Goal: Transaction & Acquisition: Purchase product/service

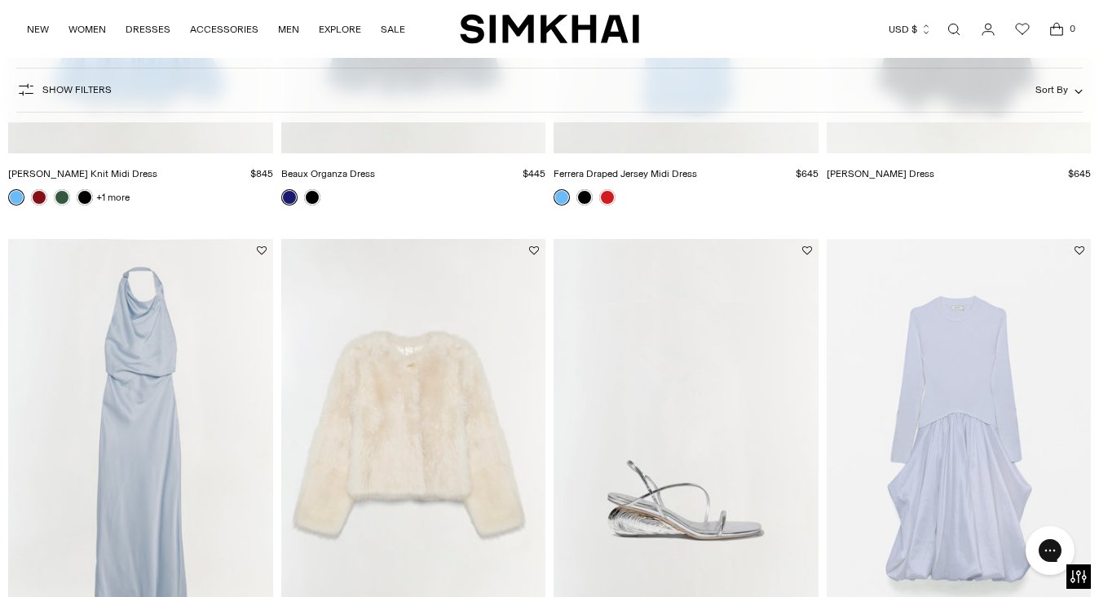
scroll to position [487, 0]
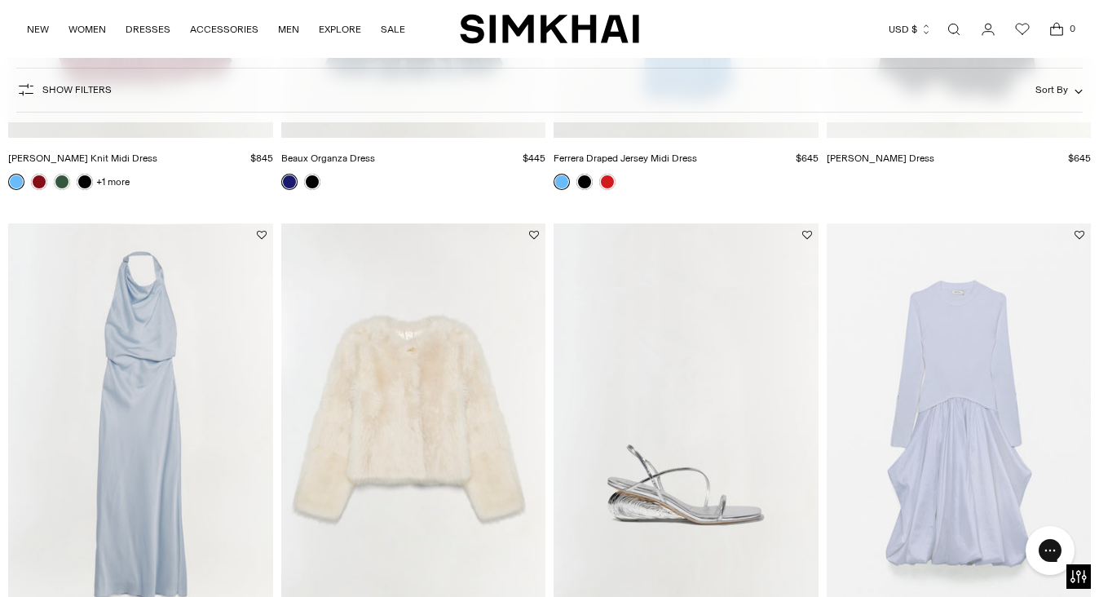
click at [1059, 29] on icon "Open cart modal" at bounding box center [1056, 29] width 23 height 16
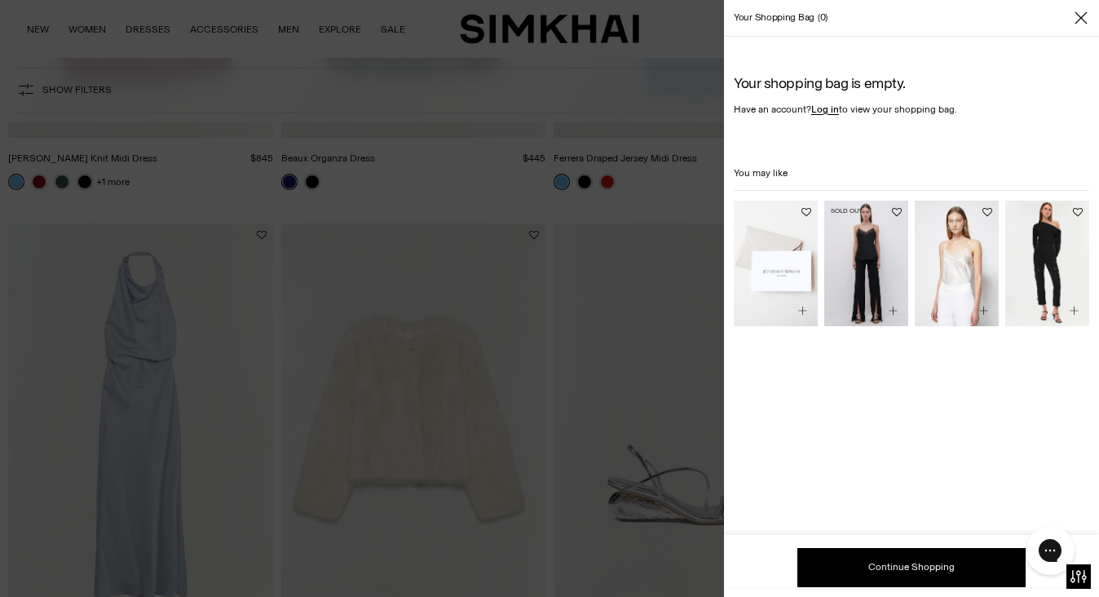
click at [0, 0] on img "Signature Ariah Pant" at bounding box center [0, 0] width 0 height 0
click at [1078, 21] on icon "Close" at bounding box center [1081, 18] width 13 height 16
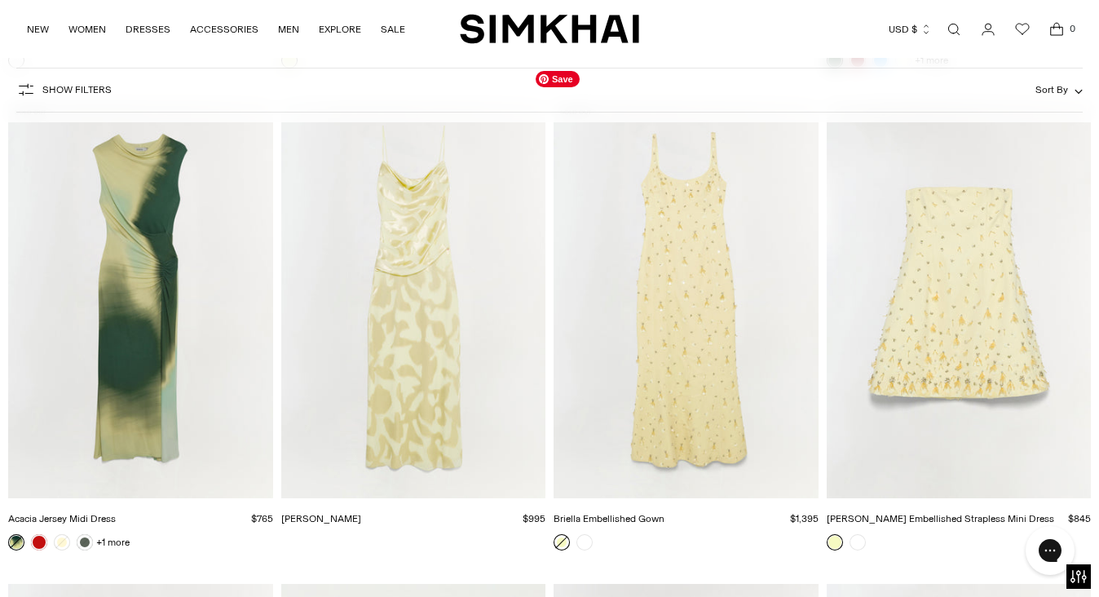
scroll to position [6401, 0]
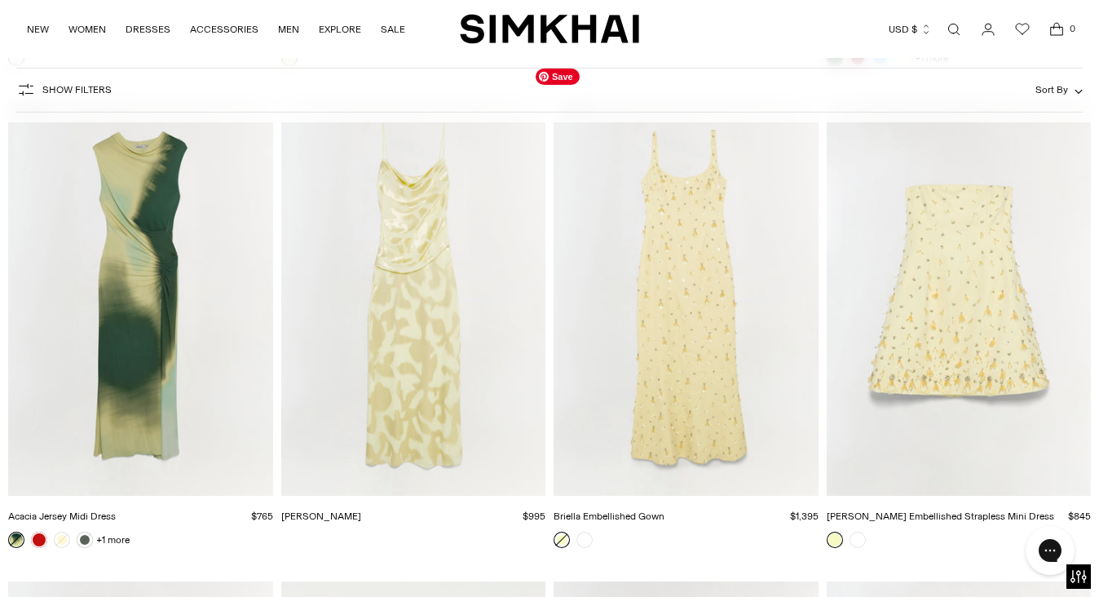
click at [0, 0] on img "Briella Embellished Gown" at bounding box center [0, 0] width 0 height 0
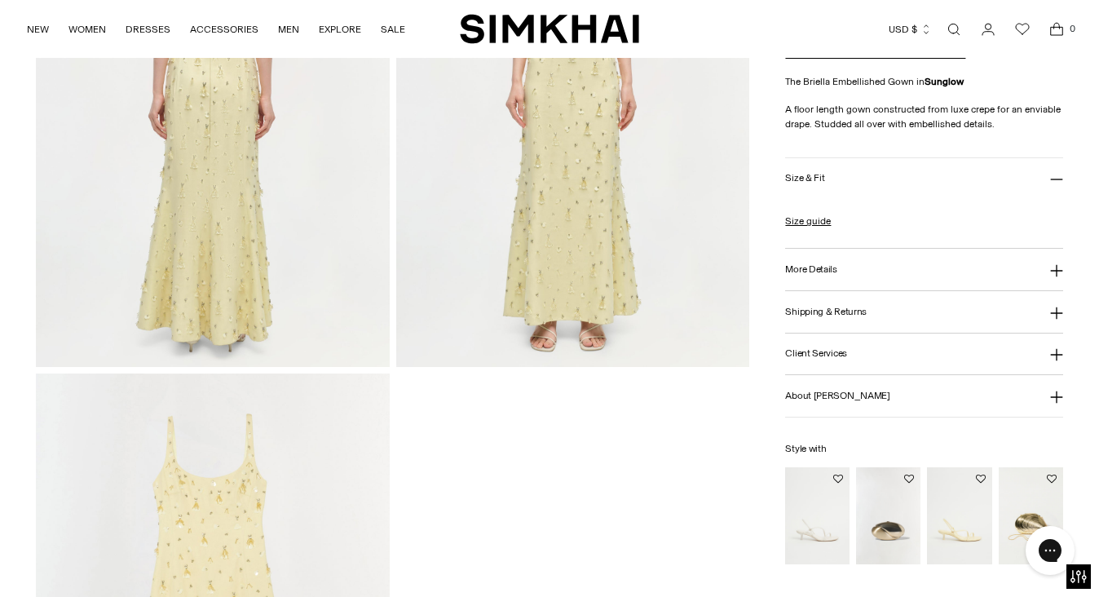
scroll to position [1358, 0]
click at [819, 263] on button "More Details" at bounding box center [923, 271] width 277 height 42
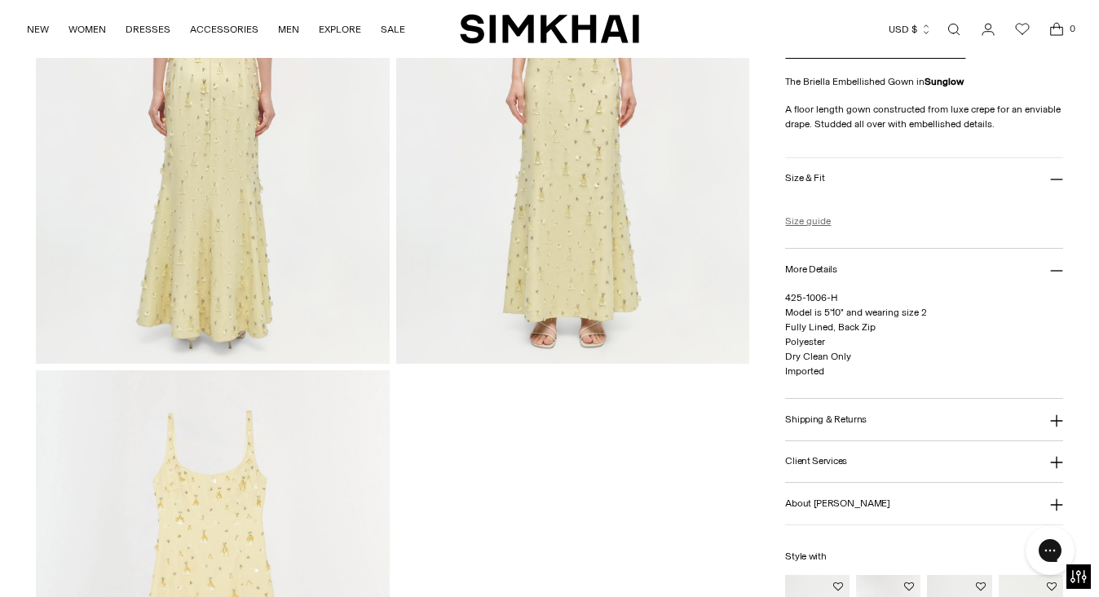
click at [814, 220] on link "Size guide" at bounding box center [808, 221] width 46 height 15
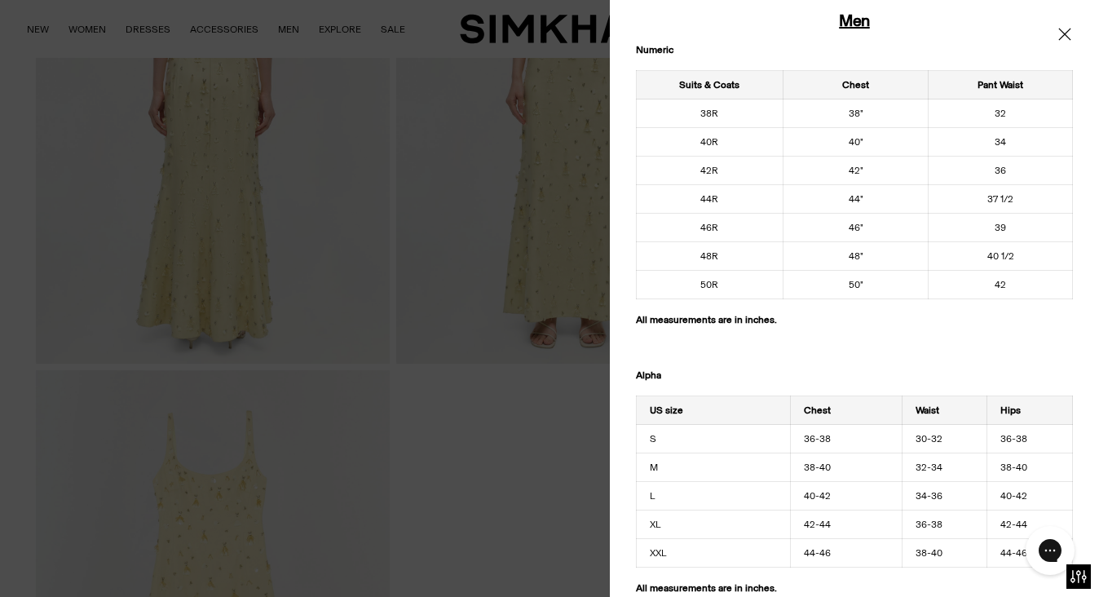
scroll to position [1021, 0]
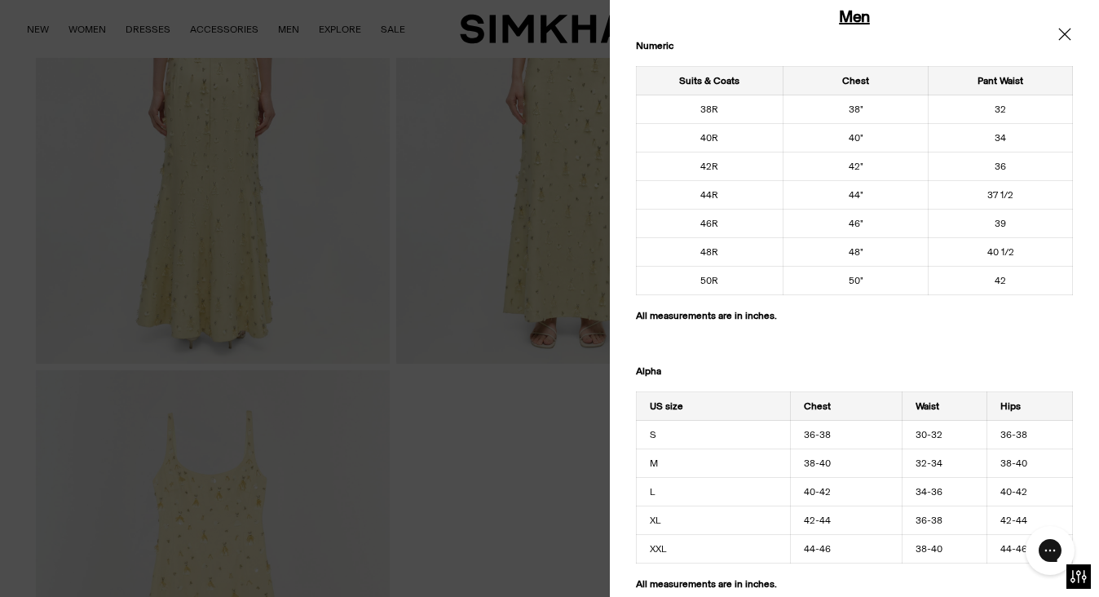
click at [566, 375] on div at bounding box center [549, 298] width 1099 height 597
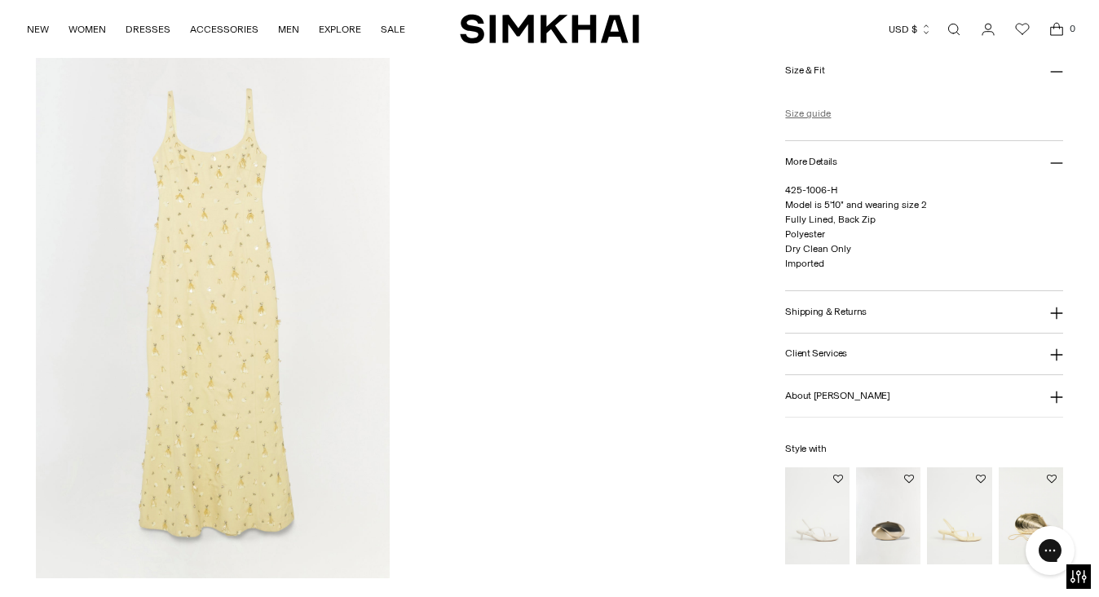
scroll to position [1681, 0]
click at [834, 395] on h3 "About Jonathan Simkhai" at bounding box center [837, 396] width 104 height 11
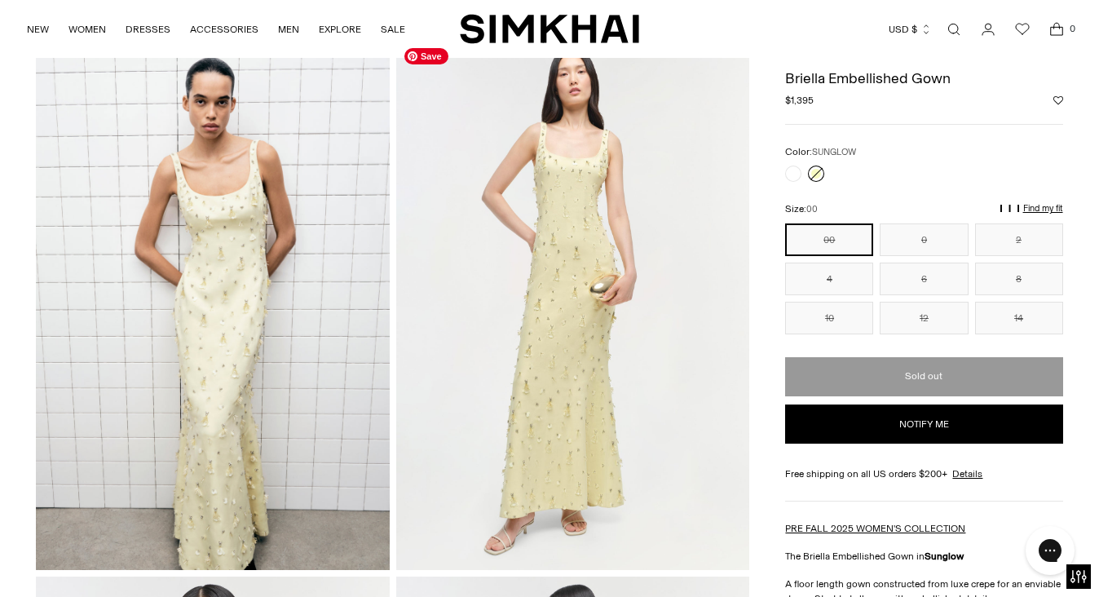
scroll to position [82, 0]
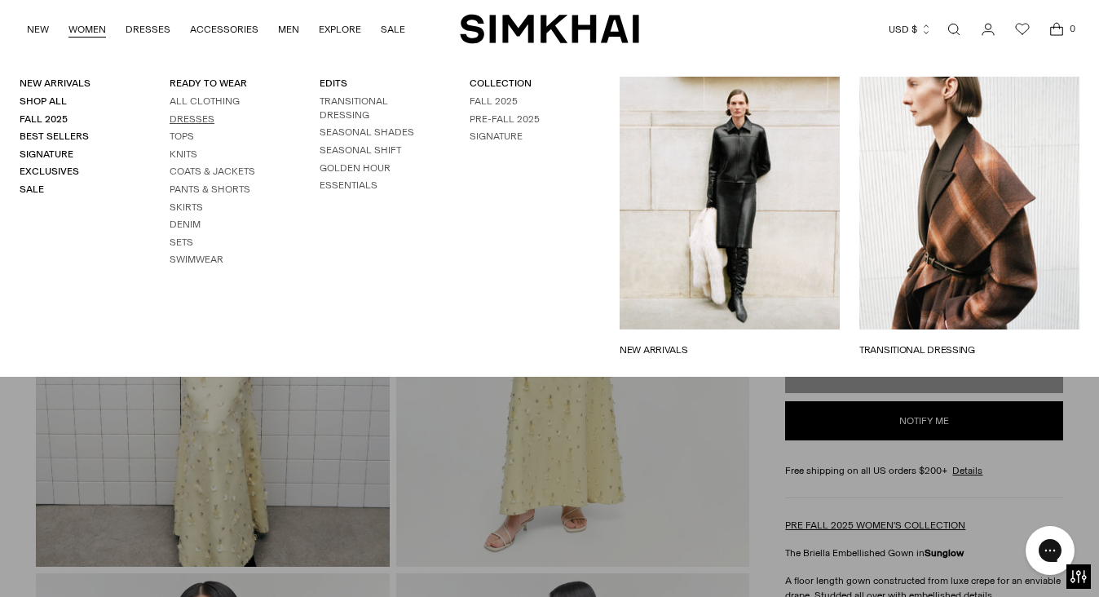
click at [188, 117] on link "Dresses" at bounding box center [192, 118] width 45 height 11
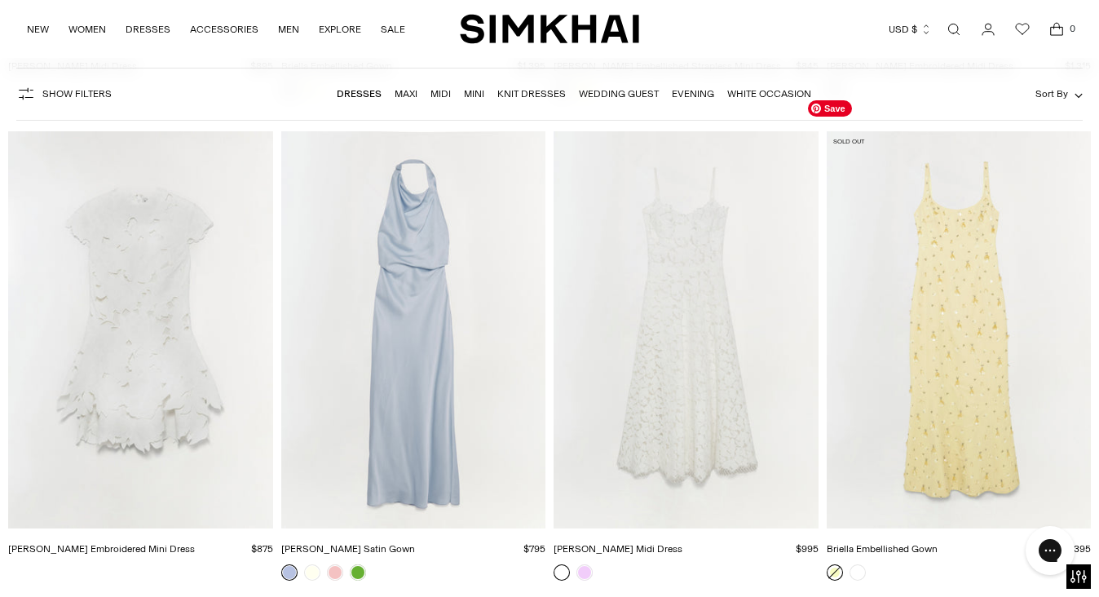
scroll to position [7783, 0]
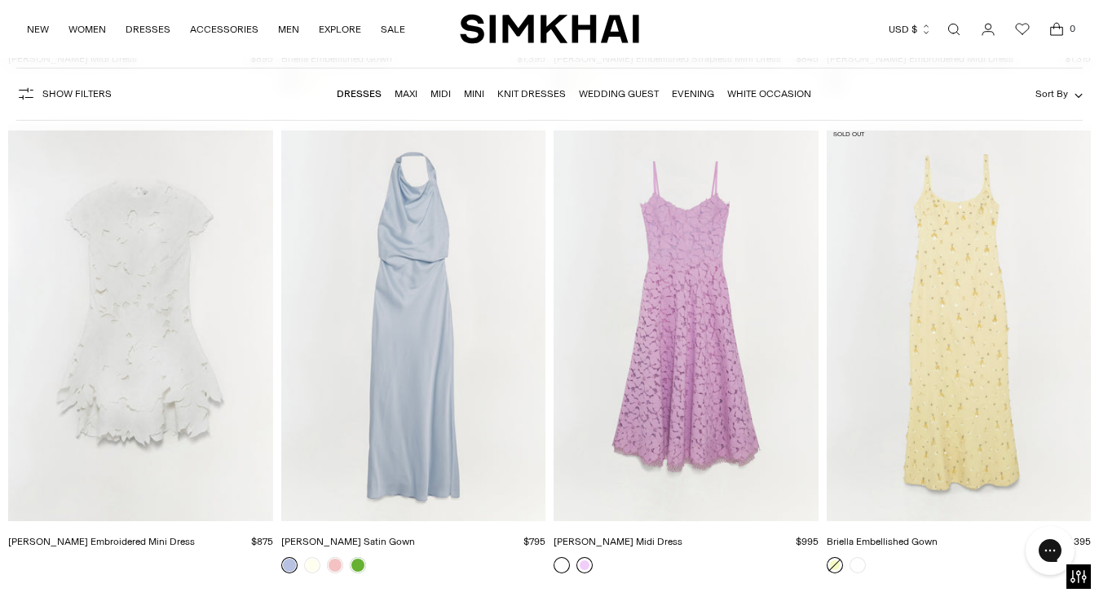
click at [585, 563] on link at bounding box center [585, 565] width 16 height 16
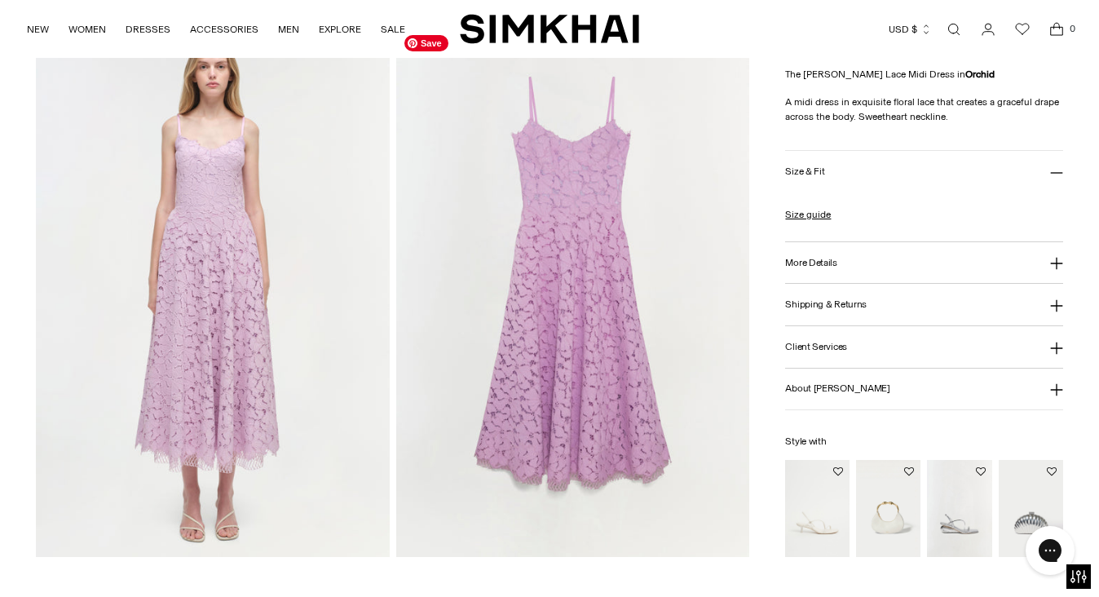
scroll to position [1166, 0]
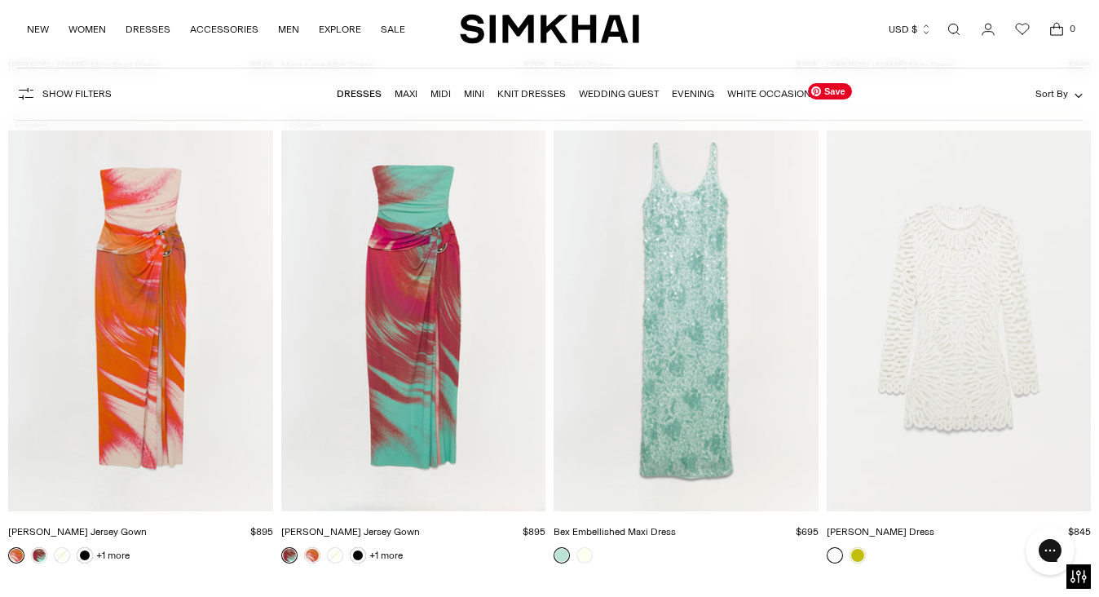
scroll to position [13556, 0]
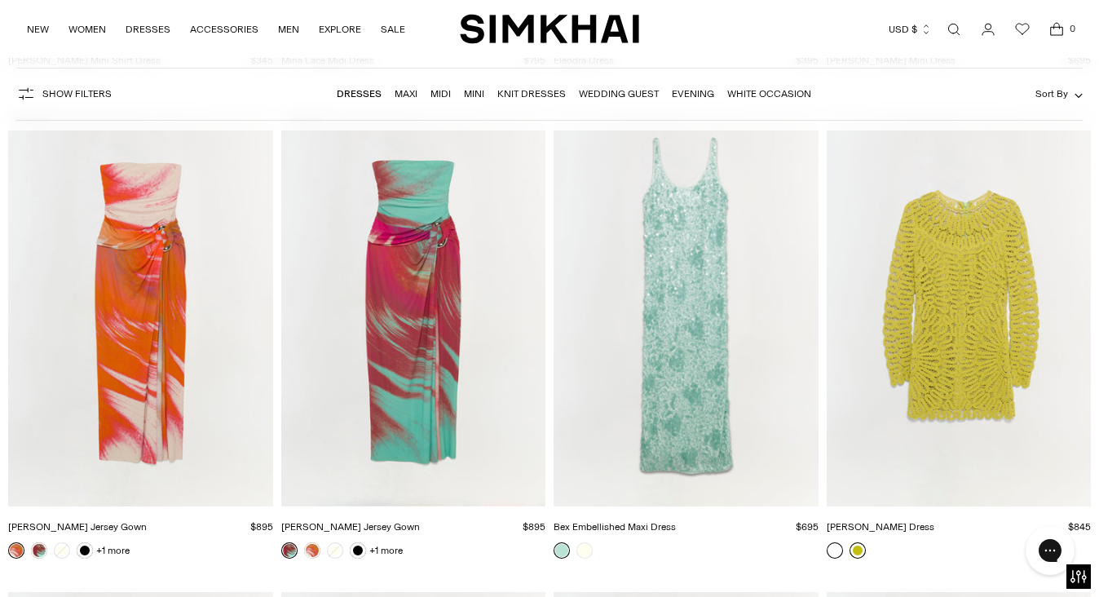
click at [860, 548] on link at bounding box center [858, 550] width 16 height 16
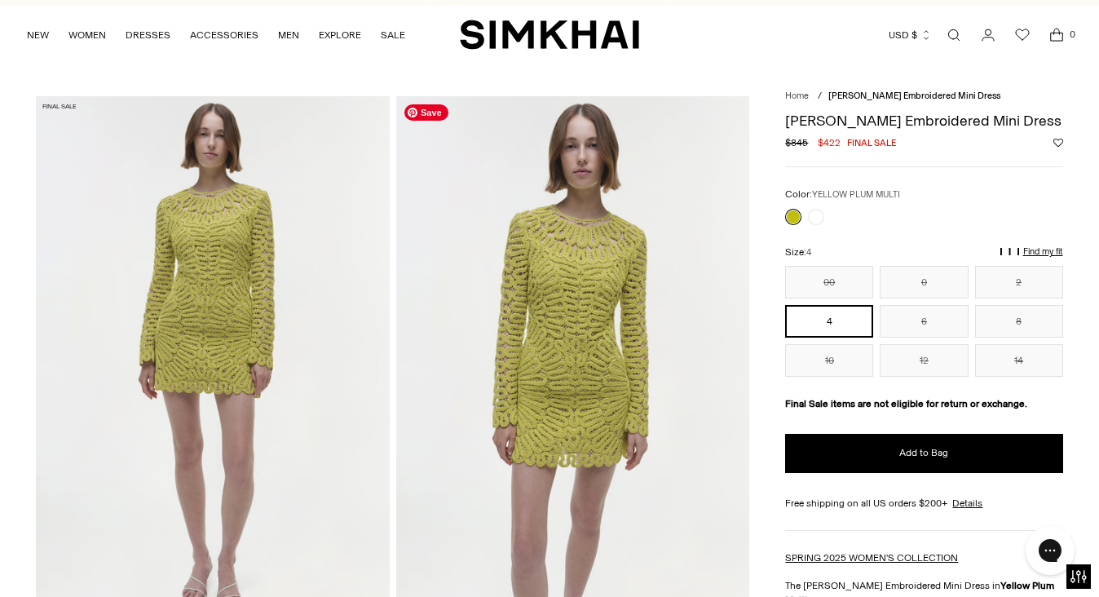
scroll to position [30, 0]
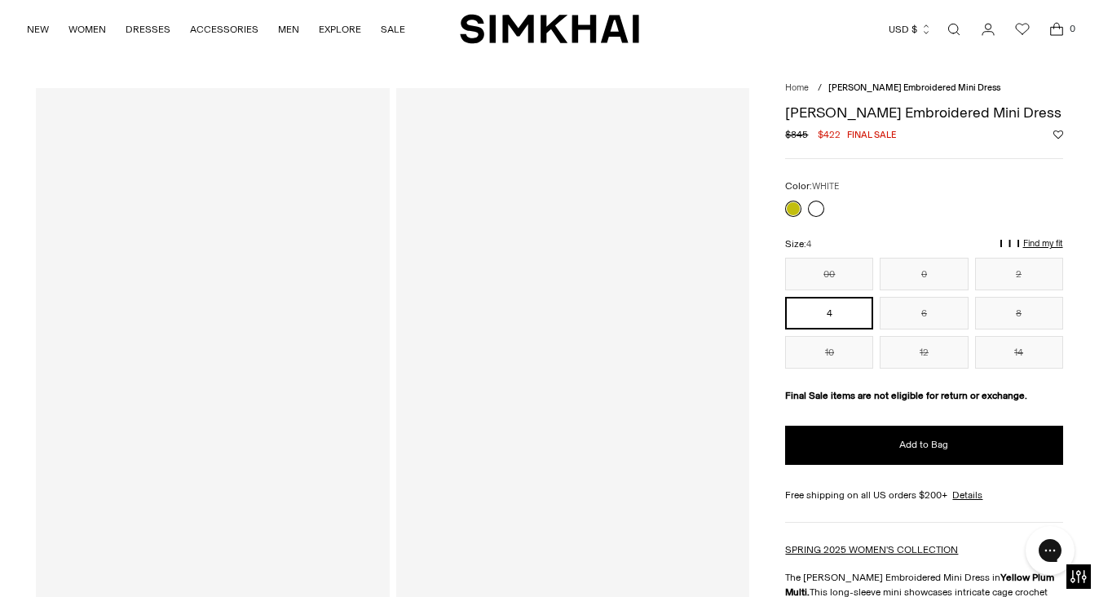
click at [821, 203] on link at bounding box center [816, 209] width 16 height 16
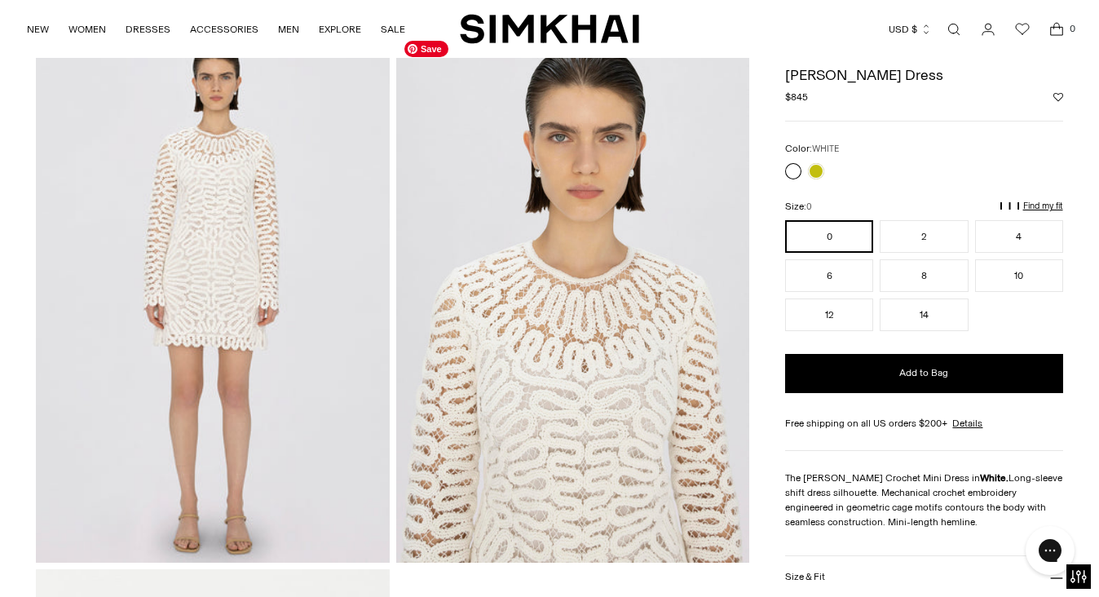
scroll to position [1158, 0]
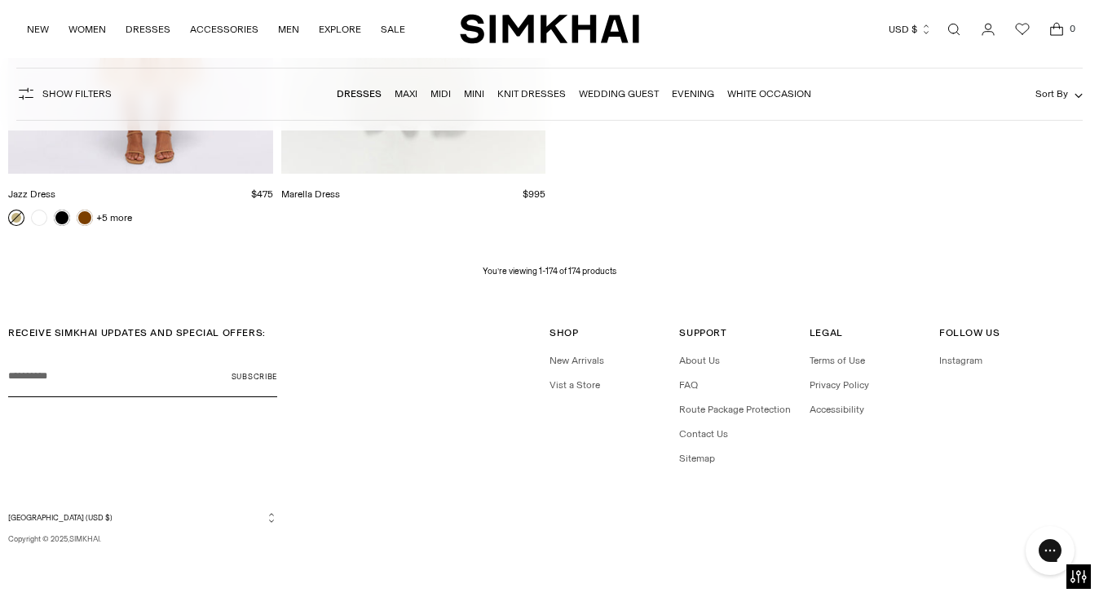
scroll to position [21108, 0]
